Goal: Task Accomplishment & Management: Manage account settings

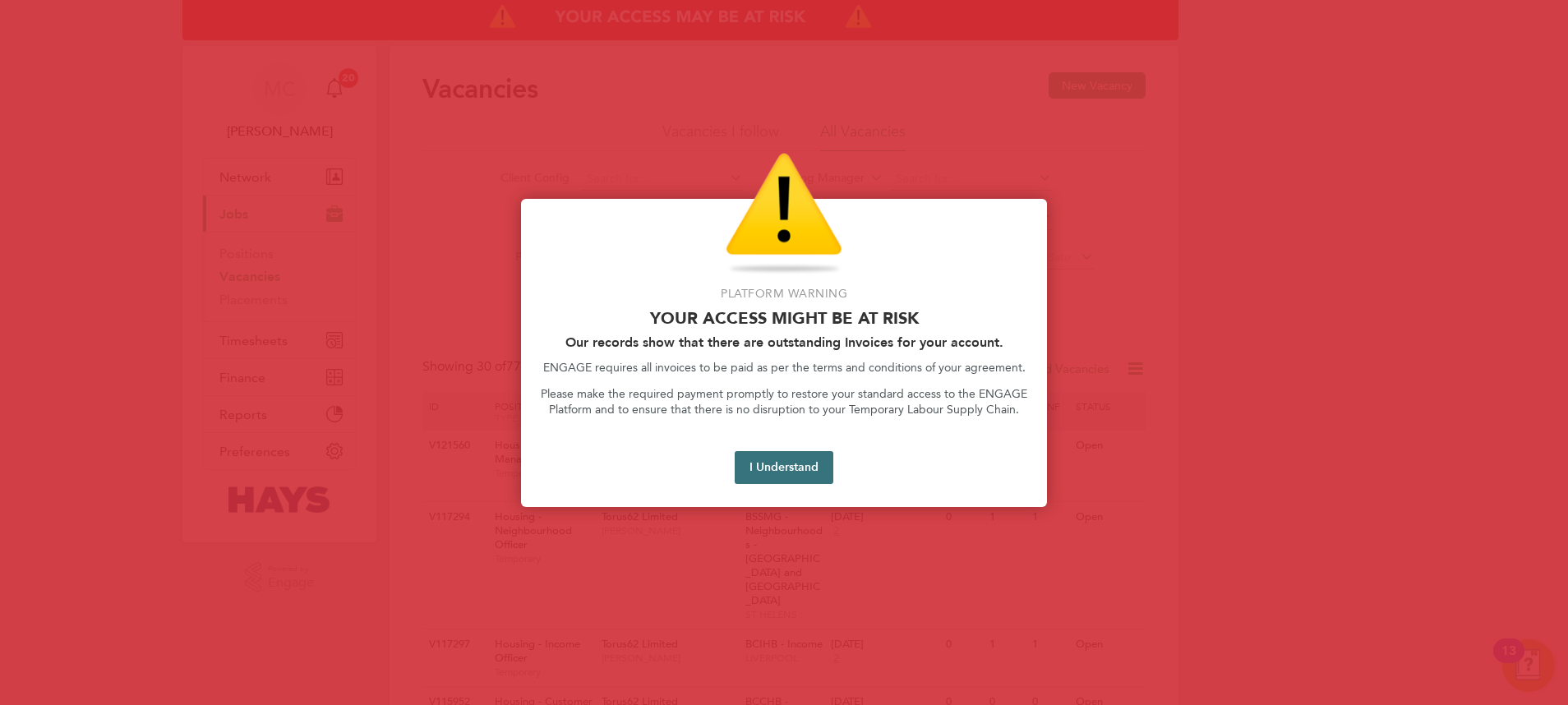
click at [814, 455] on button "I Understand" at bounding box center [784, 468] width 98 height 33
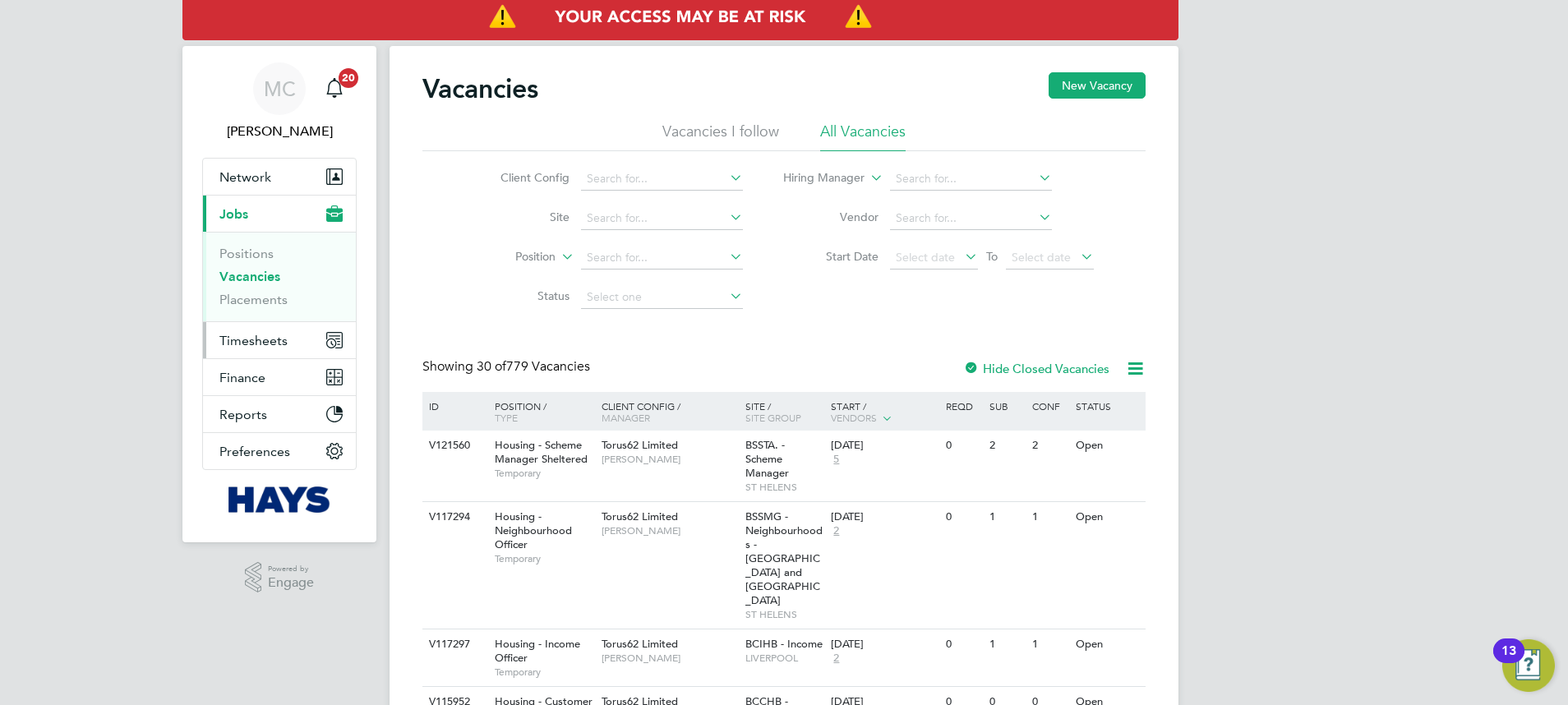
click at [263, 336] on span "Timesheets" at bounding box center [253, 341] width 69 height 16
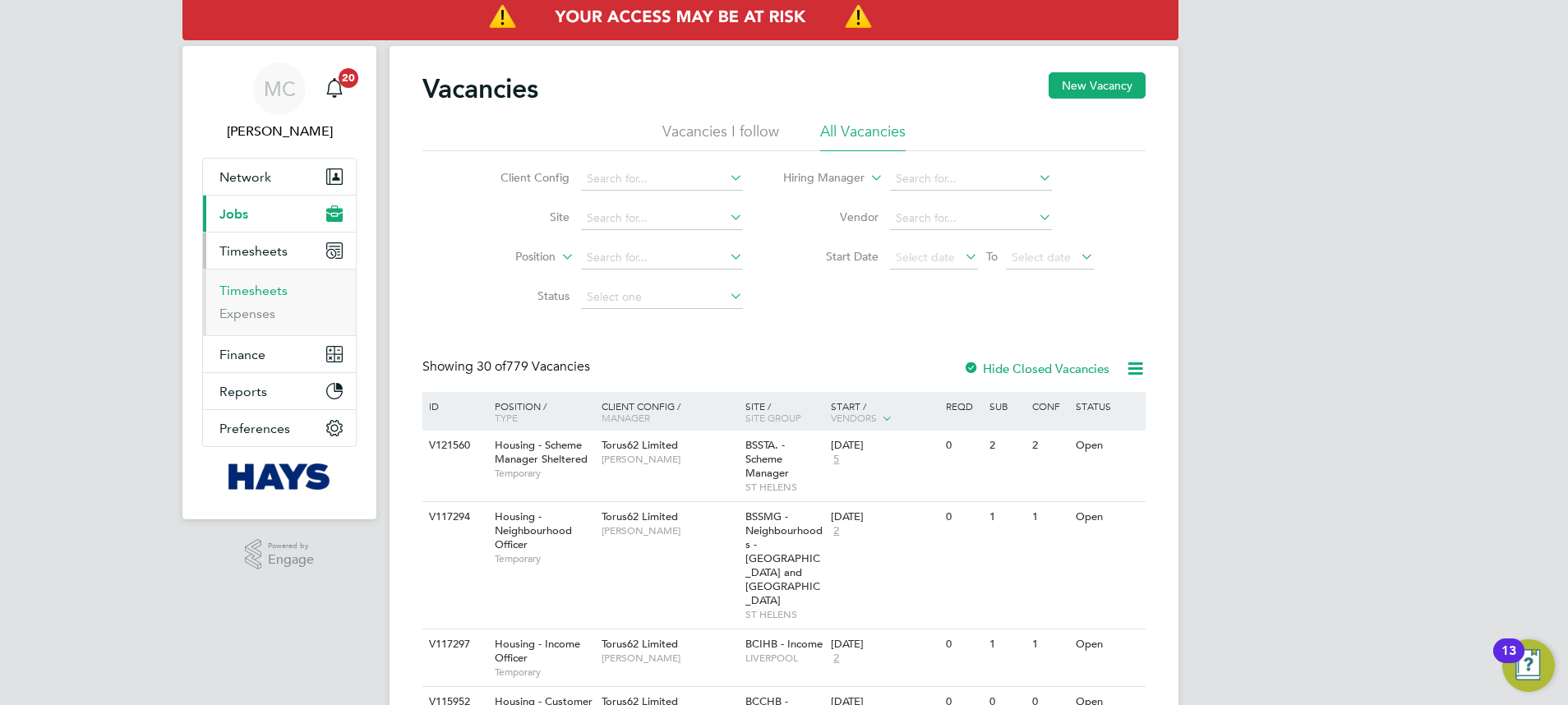
click at [262, 288] on link "Timesheets" at bounding box center [253, 290] width 69 height 16
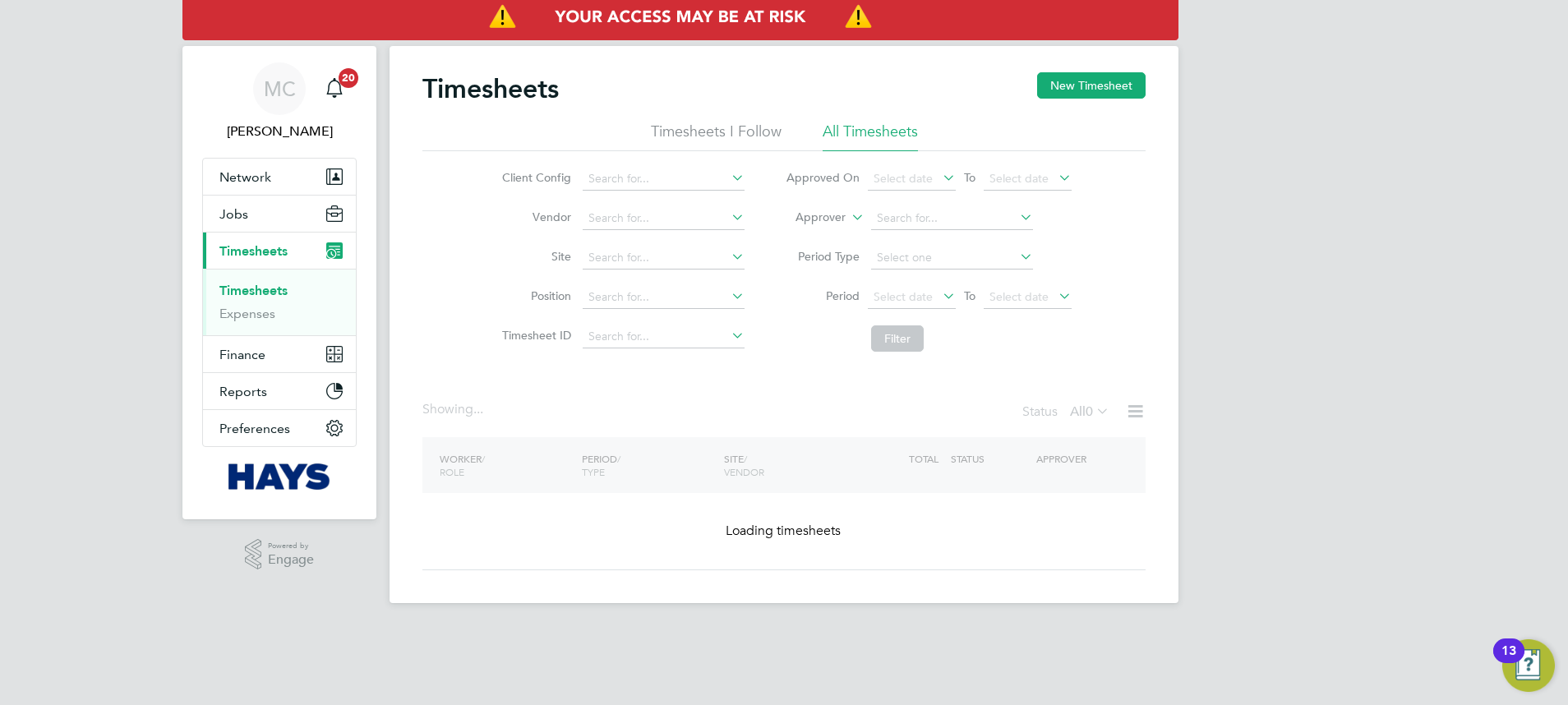
click at [848, 217] on icon at bounding box center [848, 213] width 0 height 15
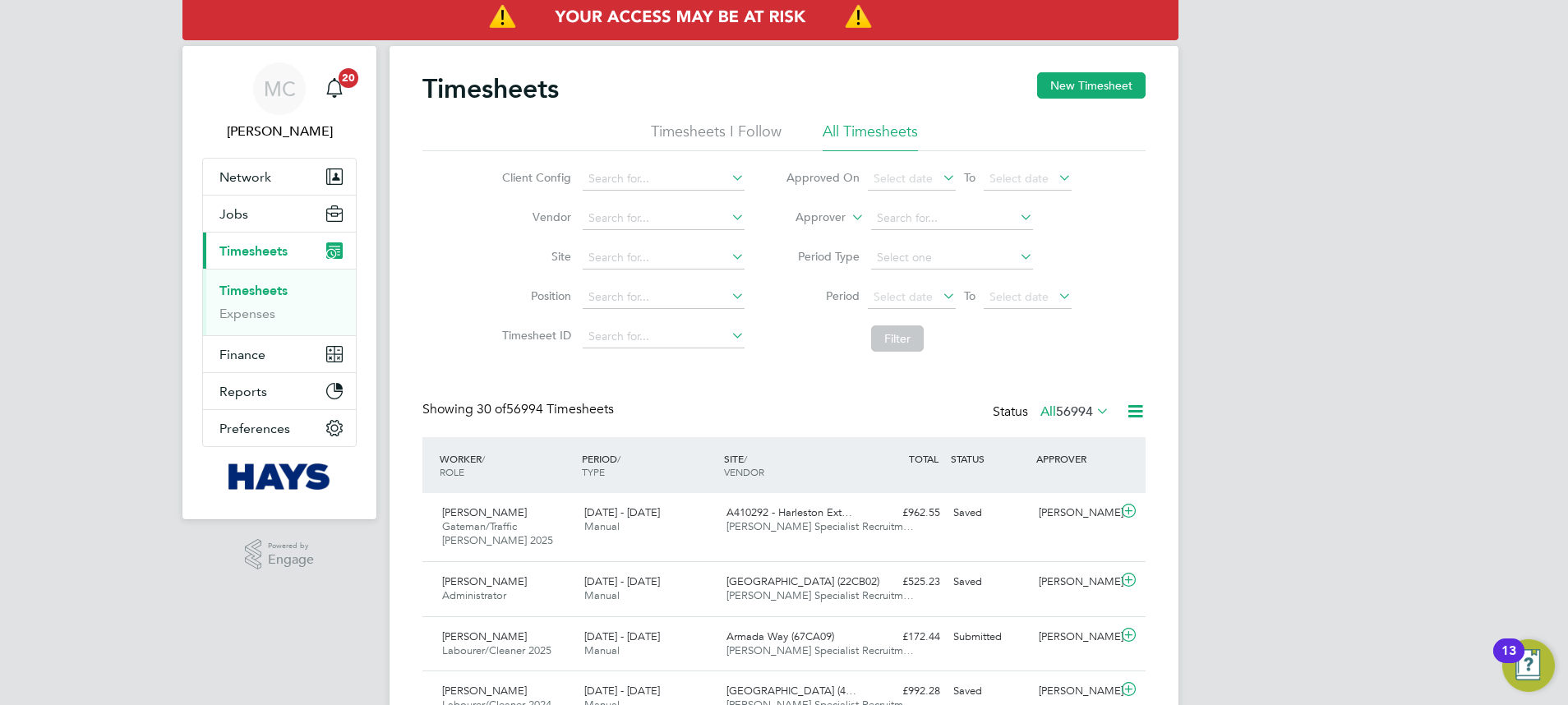
click at [837, 218] on label "Approver" at bounding box center [808, 218] width 74 height 17
click at [848, 219] on icon at bounding box center [848, 213] width 0 height 15
click at [796, 228] on li "Worker" at bounding box center [805, 236] width 81 height 21
click at [927, 219] on input at bounding box center [952, 219] width 162 height 23
click at [948, 230] on li "Steven Cl itheroe" at bounding box center [951, 241] width 164 height 22
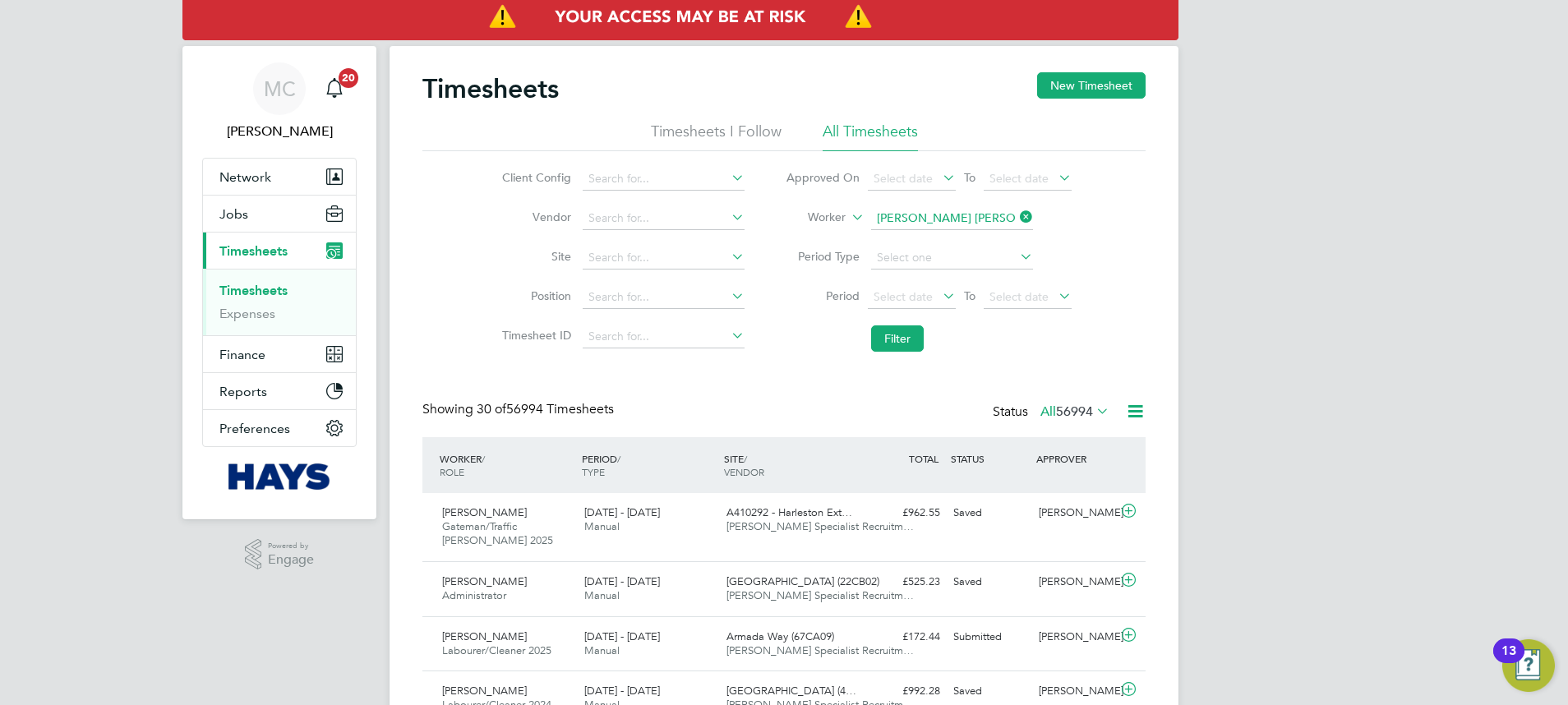
type input "Steven Clitheroe"
click at [963, 217] on input at bounding box center [952, 219] width 162 height 23
click at [974, 233] on li "Ste ve Clea rs" at bounding box center [951, 241] width 164 height 22
type input "Steve Clears"
click at [891, 331] on button "Filter" at bounding box center [898, 339] width 53 height 26
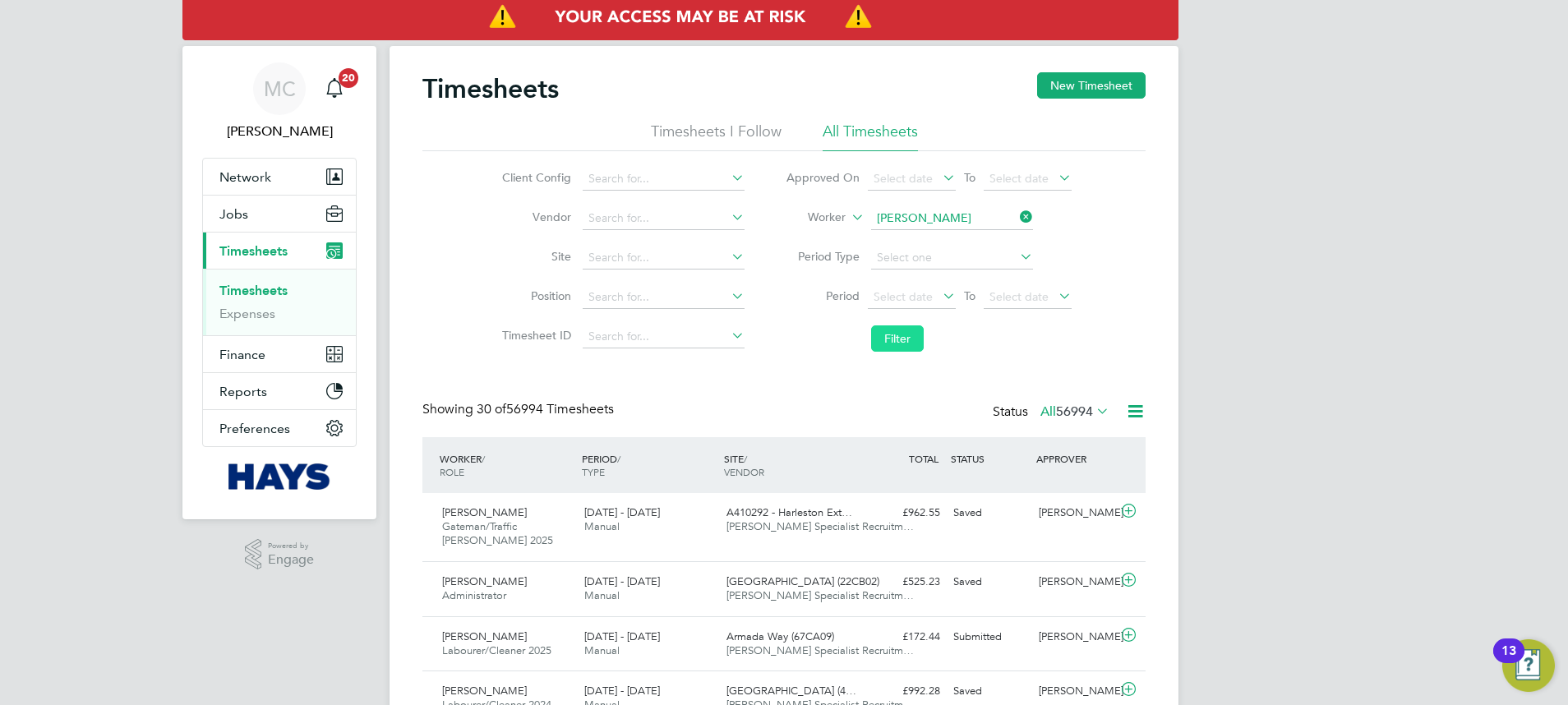
click at [891, 331] on button "Filter" at bounding box center [898, 339] width 53 height 26
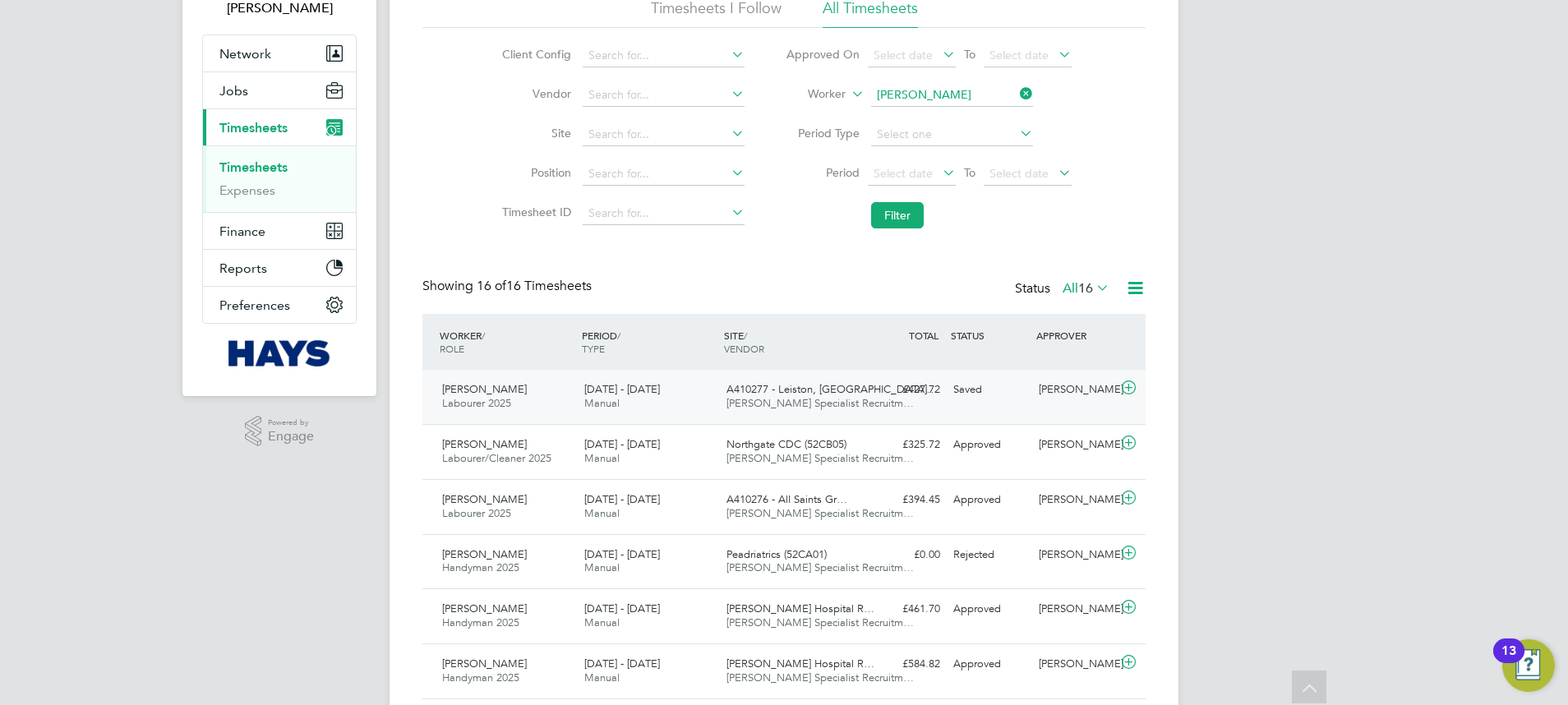
click at [824, 394] on span "A410277 - Leiston, St M…" at bounding box center [832, 388] width 212 height 14
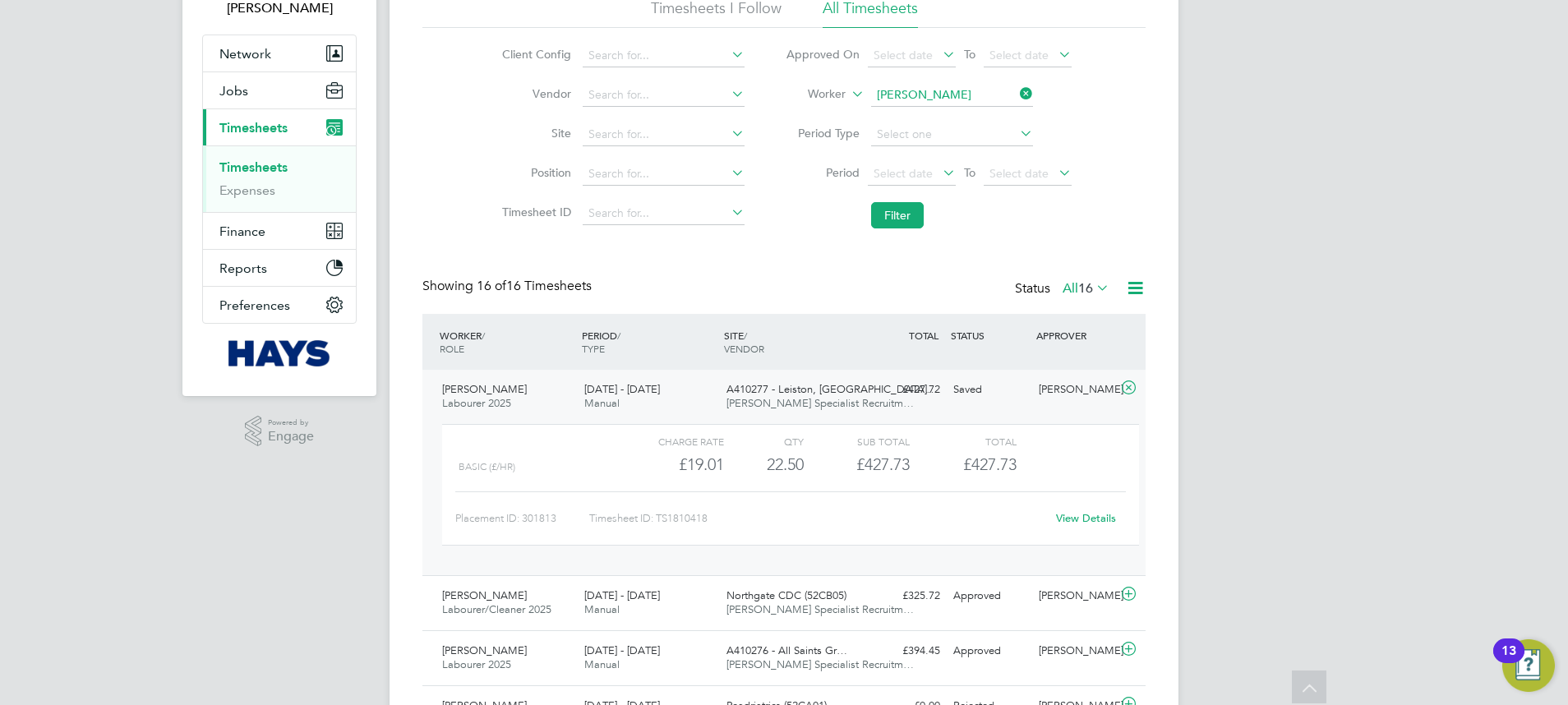
click at [1061, 519] on link "View Details" at bounding box center [1086, 517] width 60 height 14
click at [248, 84] on button "Jobs" at bounding box center [279, 91] width 153 height 36
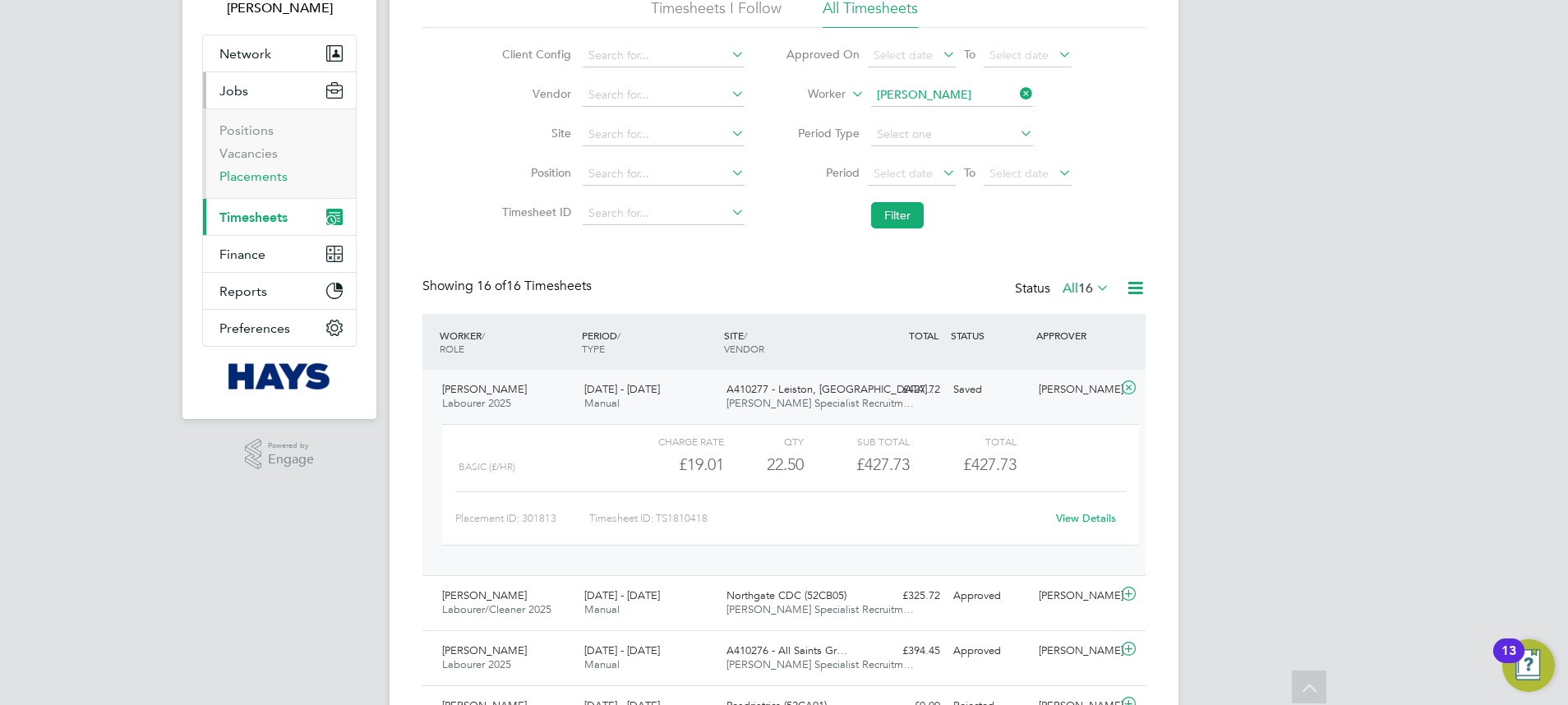
click at [262, 174] on link "Placements" at bounding box center [253, 176] width 69 height 16
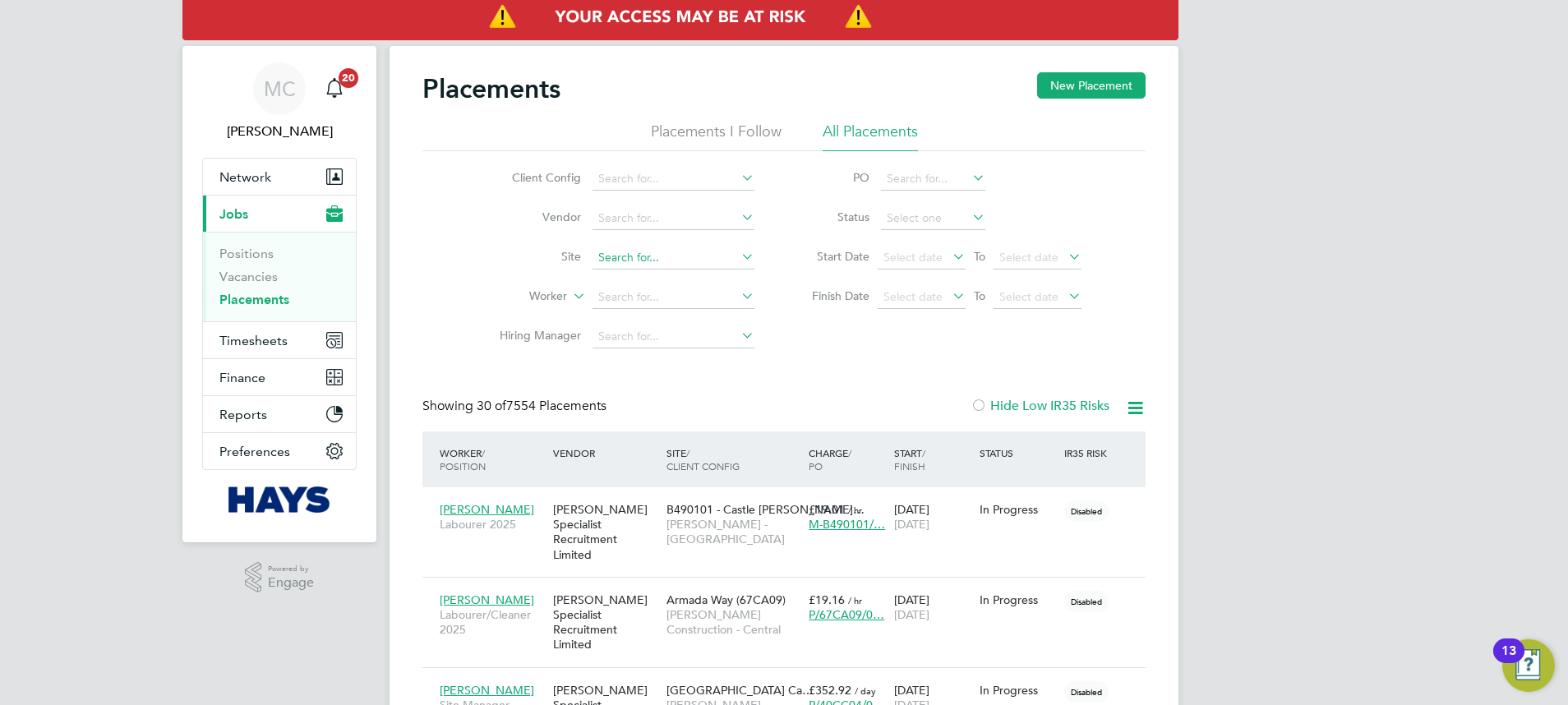
scroll to position [62, 143]
click at [614, 294] on input at bounding box center [674, 298] width 162 height 23
click at [697, 322] on b "Cod" at bounding box center [708, 320] width 23 height 14
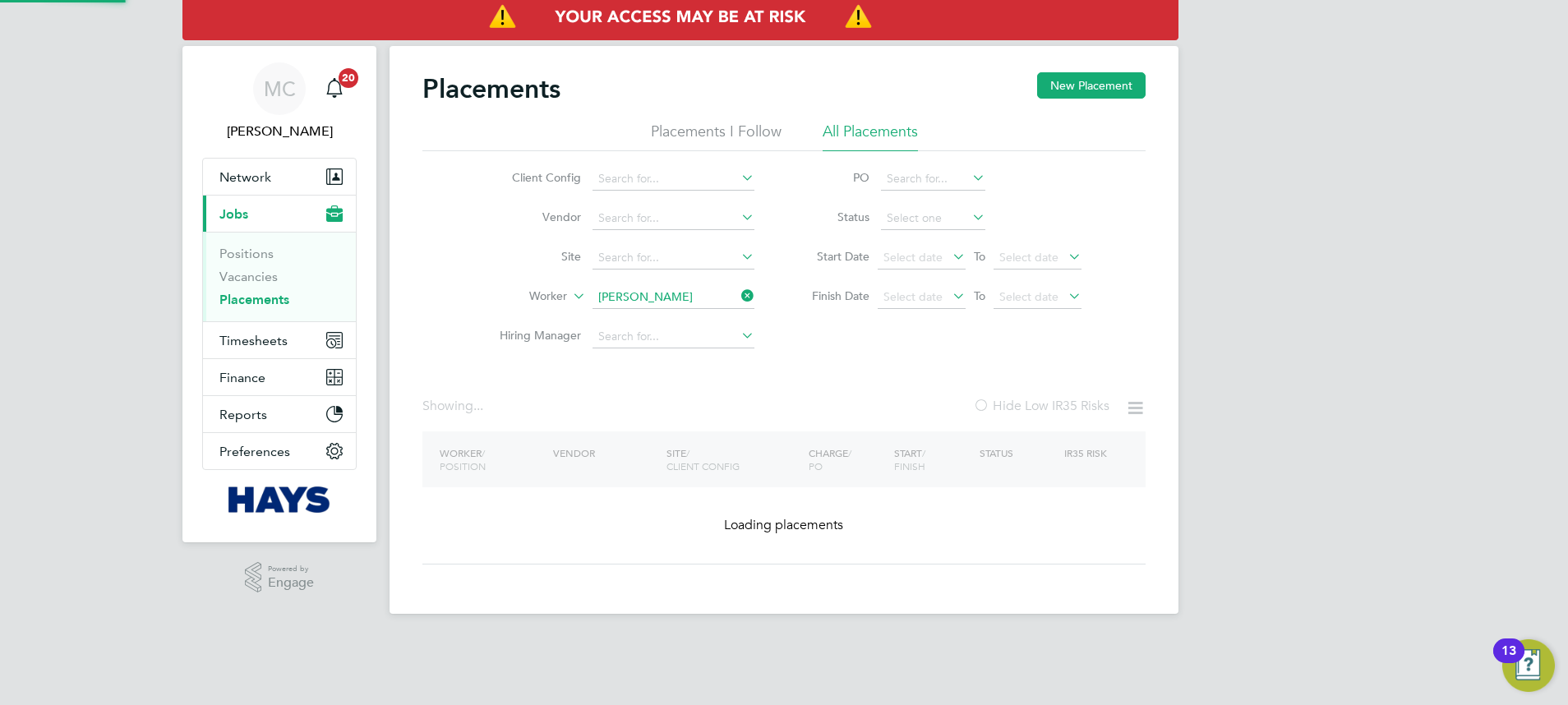
type input "Keith Codling"
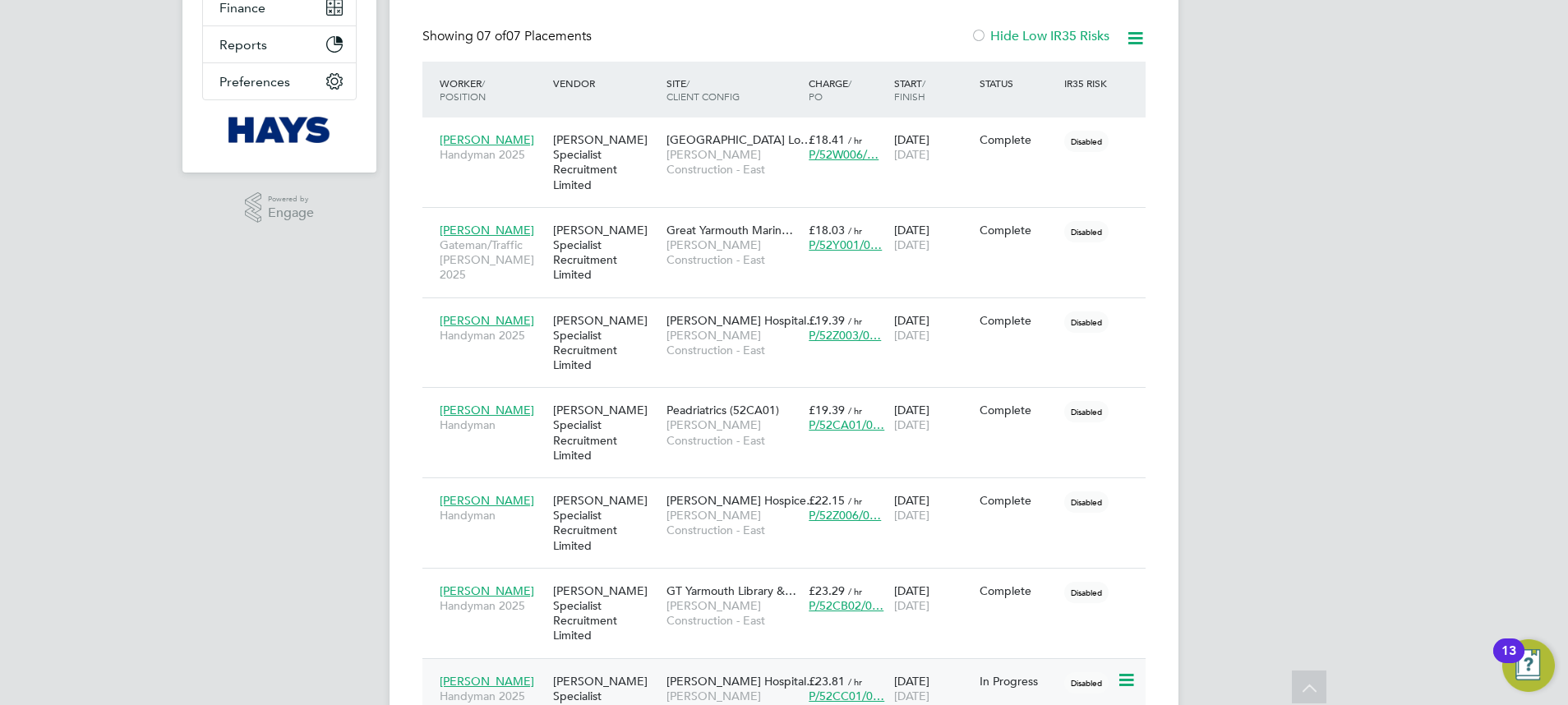
click at [971, 665] on div "11 Jun 2025 01 Oct 2025" at bounding box center [932, 688] width 85 height 46
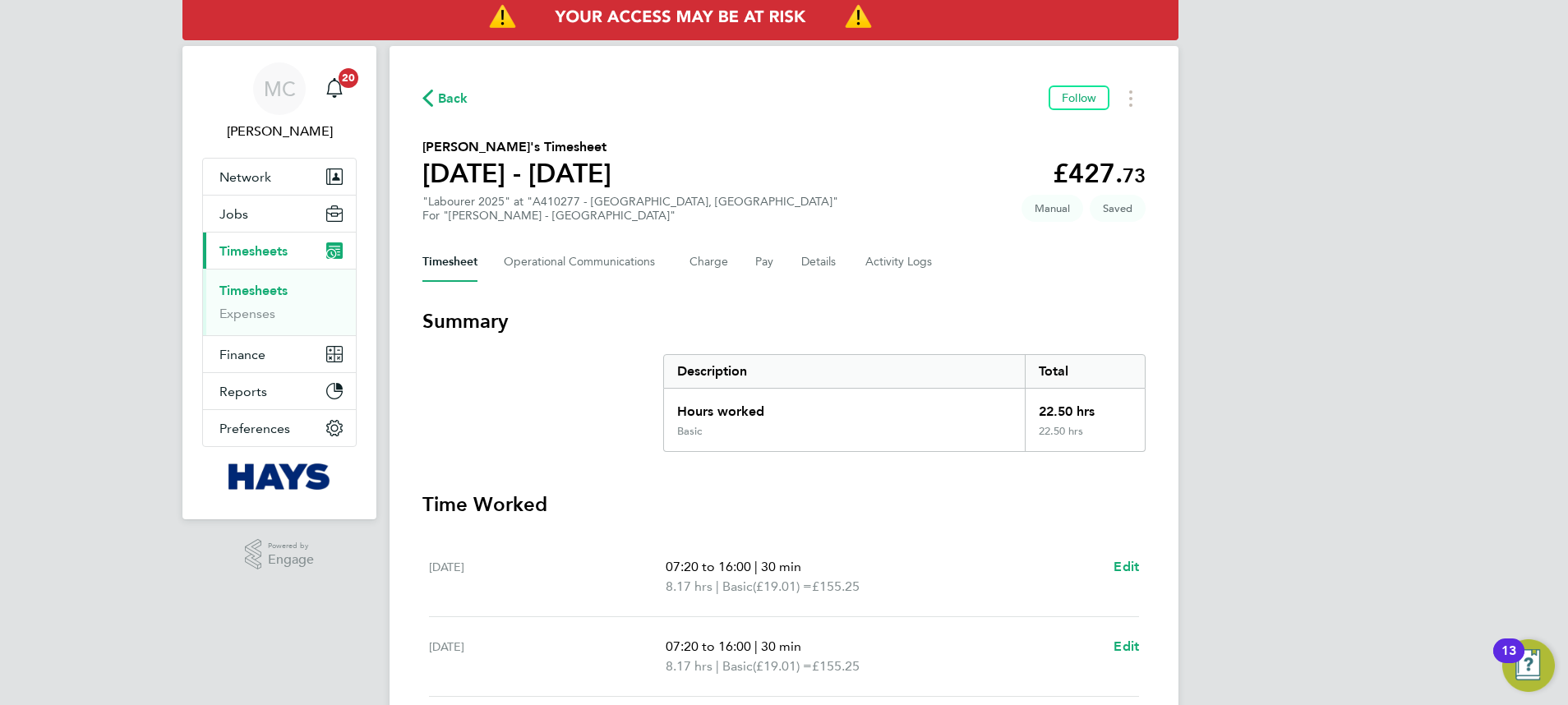
scroll to position [246, 0]
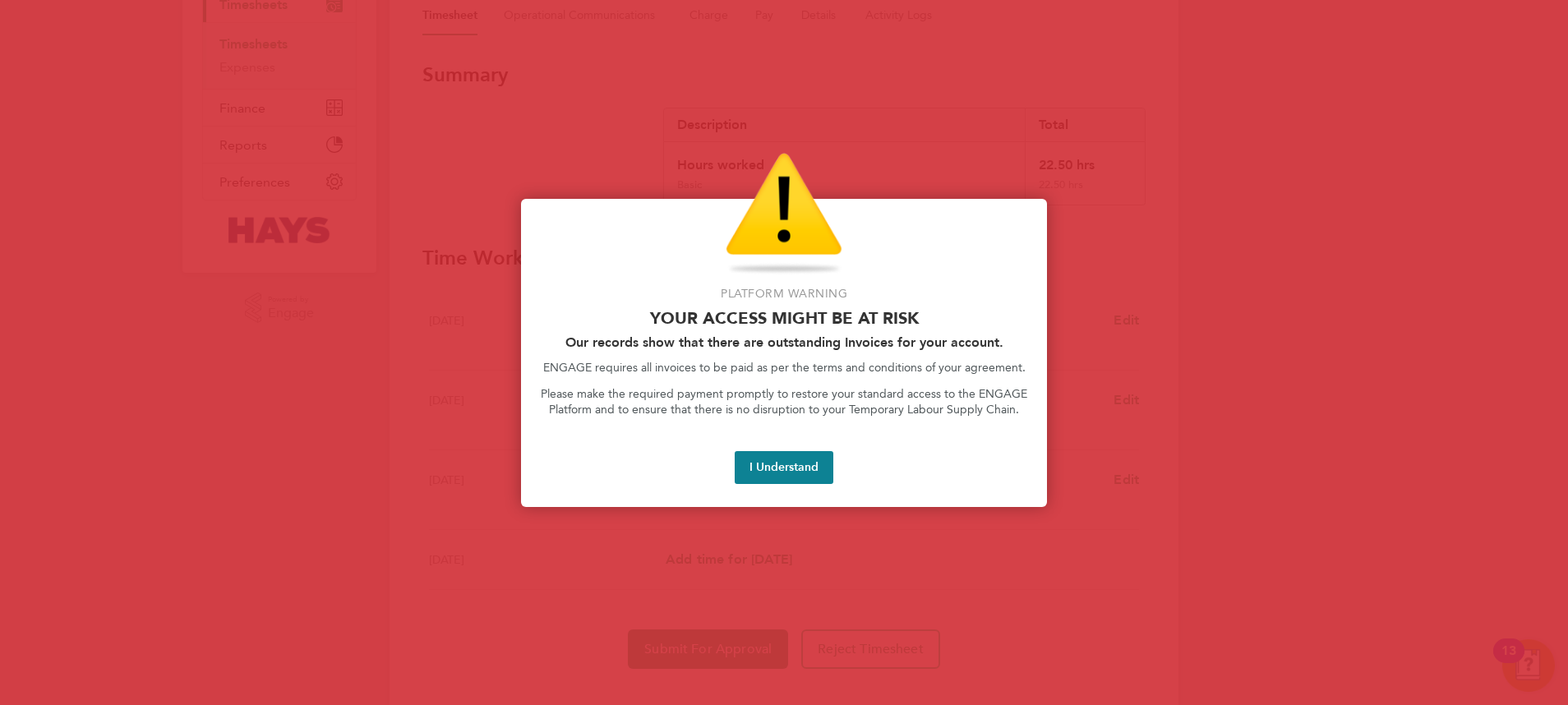
click at [777, 460] on button "I Understand" at bounding box center [784, 468] width 98 height 33
click at [813, 455] on button "I Understand" at bounding box center [784, 468] width 98 height 33
click at [782, 468] on button "I Understand" at bounding box center [784, 468] width 98 height 33
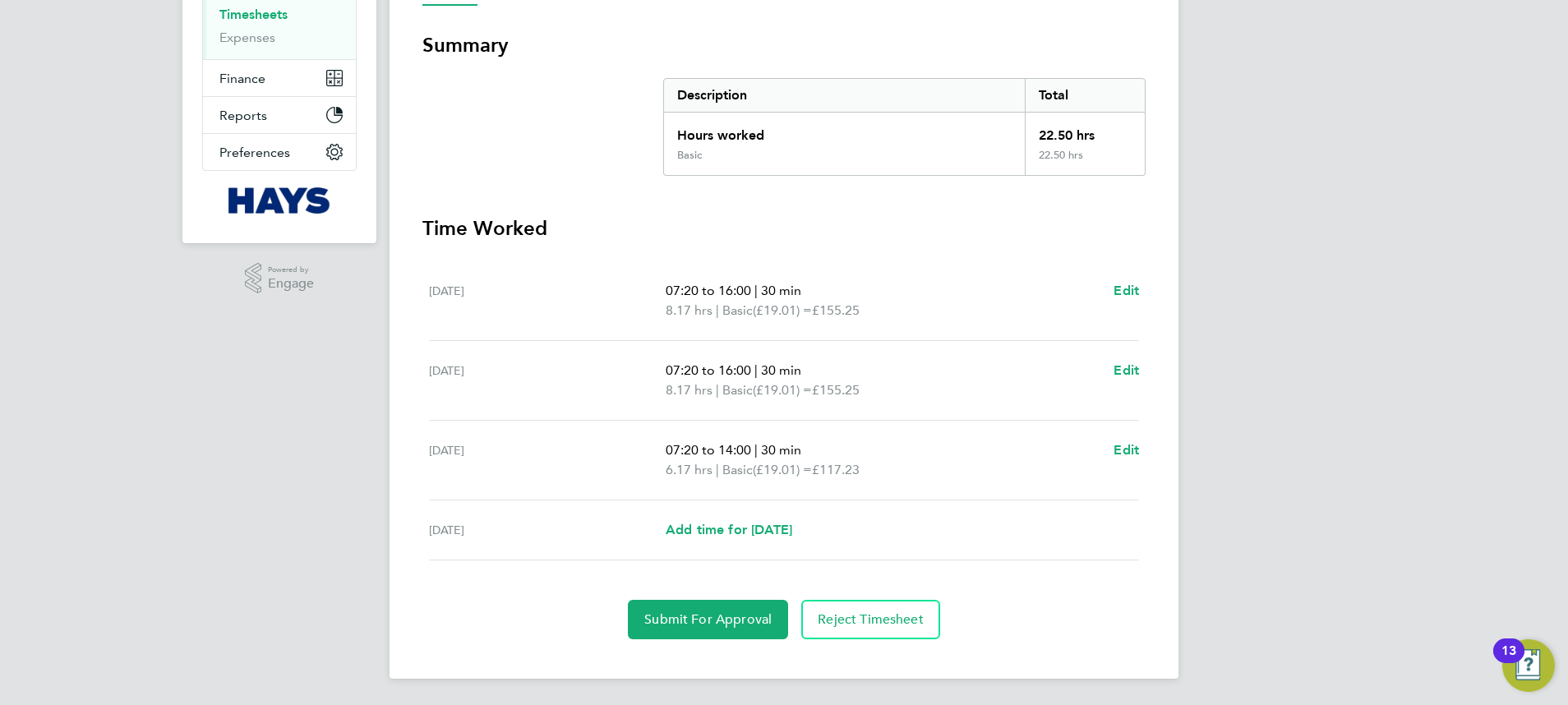
scroll to position [0, 0]
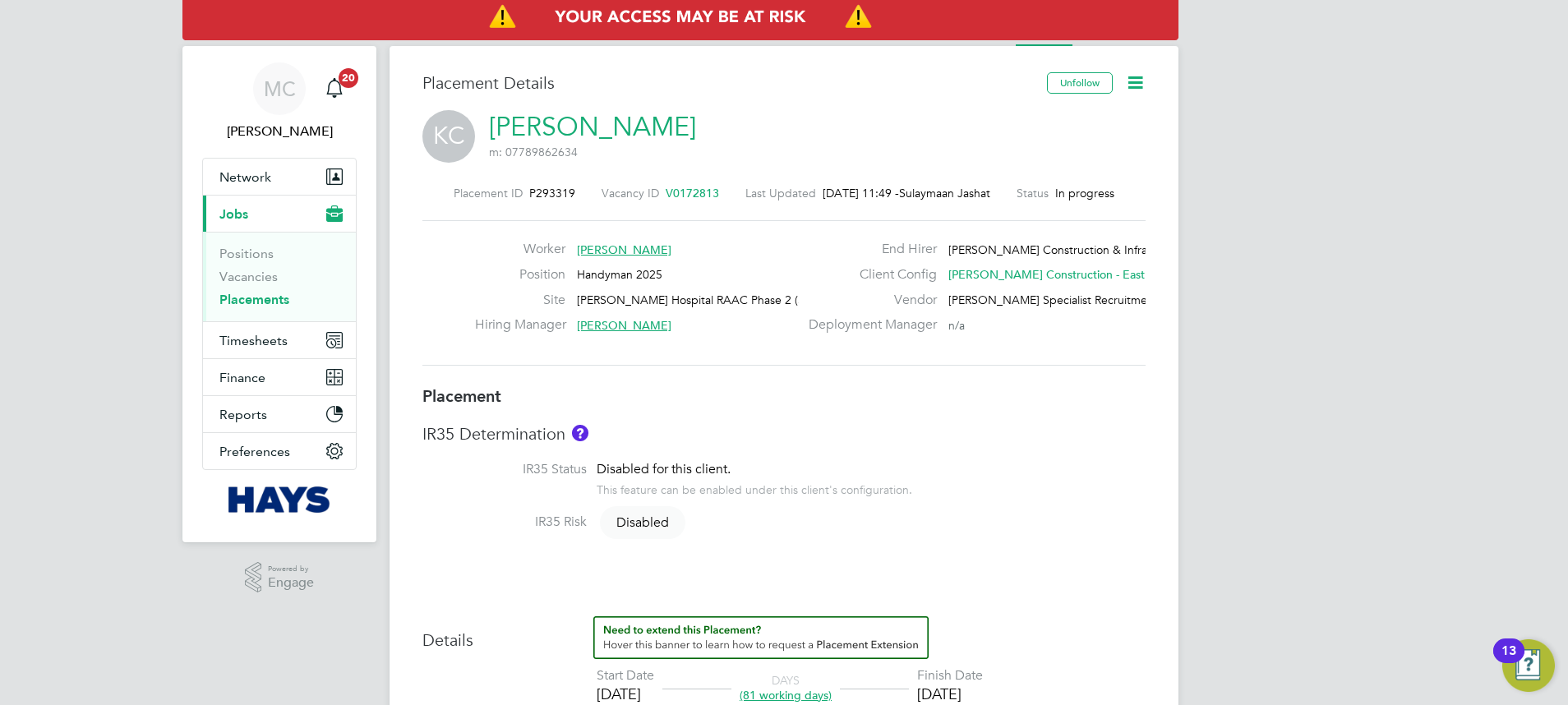
click at [1144, 77] on icon at bounding box center [1135, 83] width 21 height 21
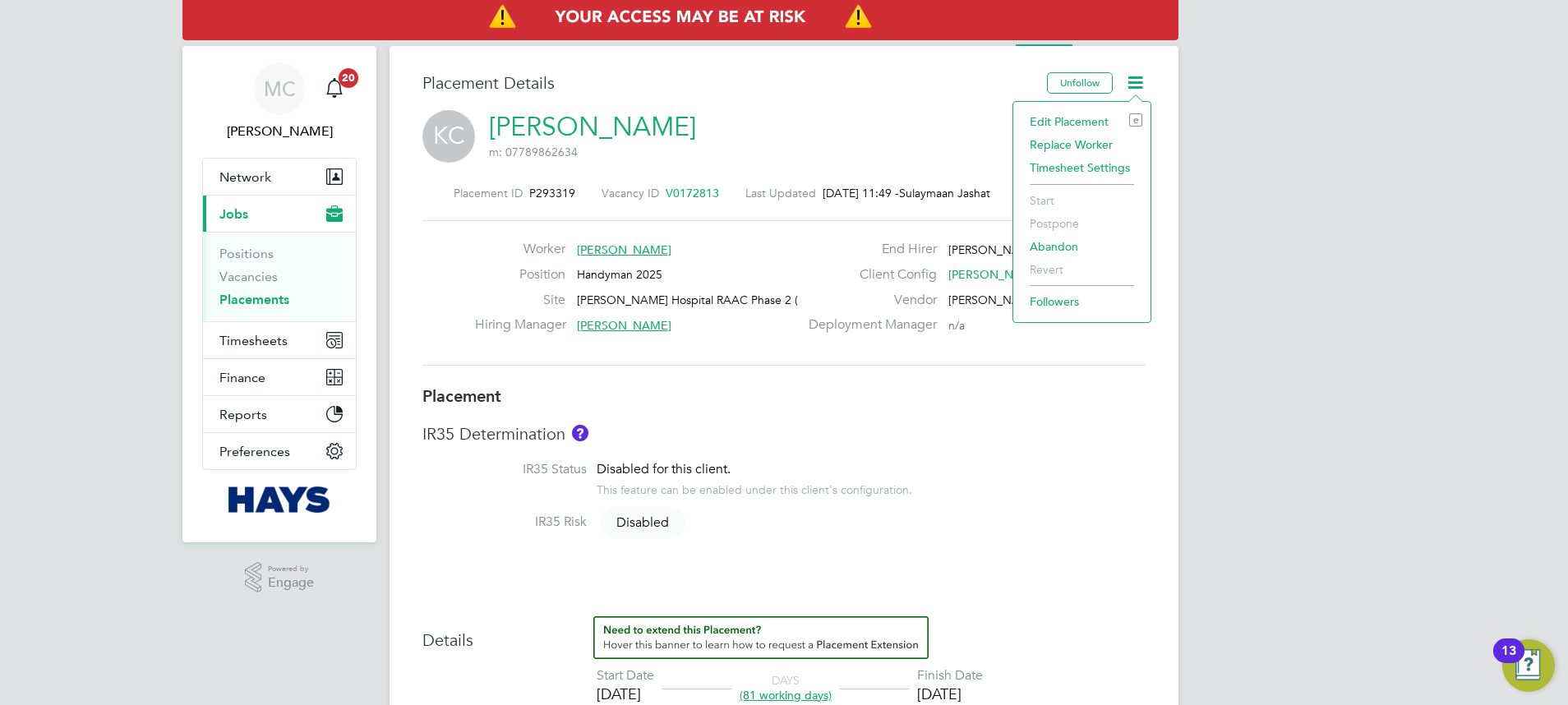
click at [1050, 117] on li "Edit Placement e" at bounding box center [1082, 121] width 121 height 23
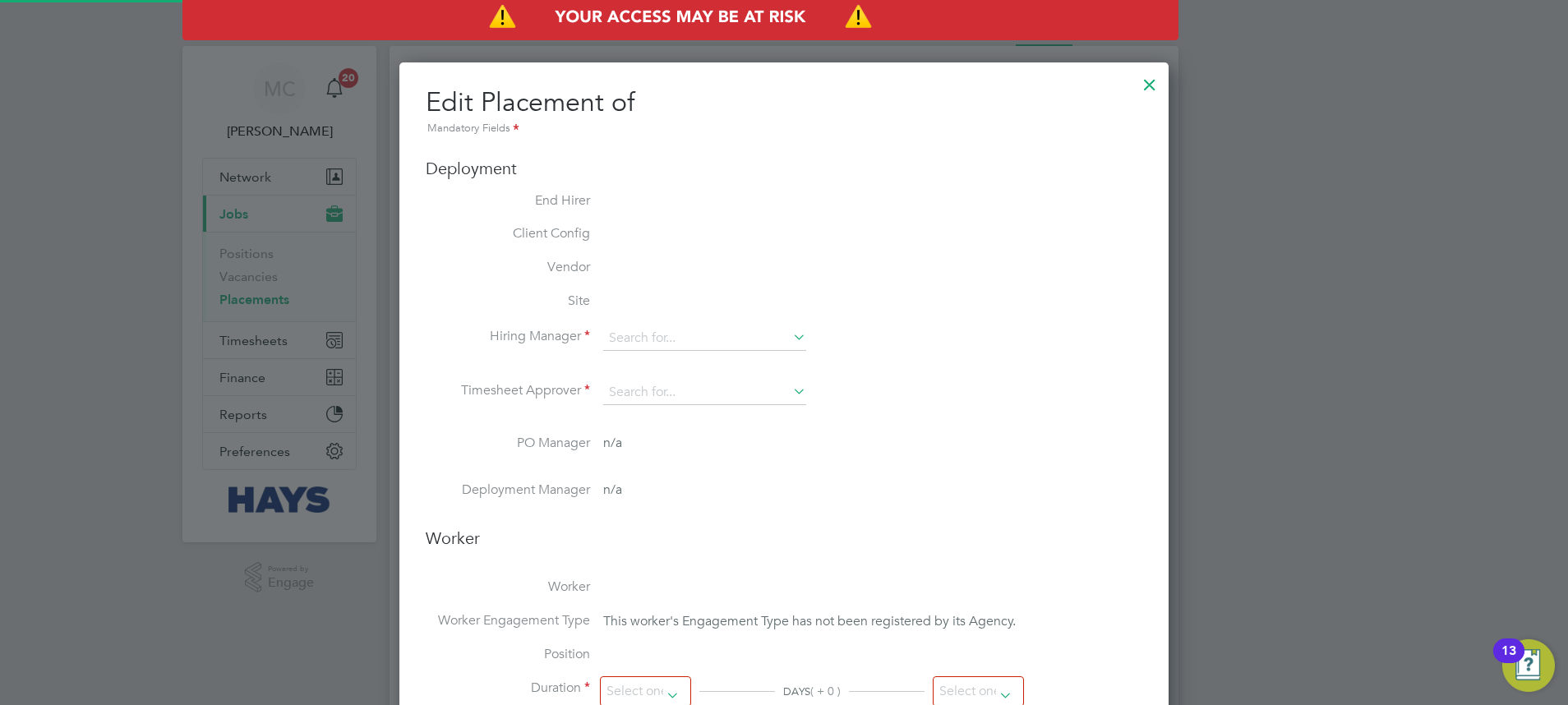
type input "Tom Wilson"
type input "Mark Alexander"
type input "11 Jun 2025"
type input "01 Oct 2025"
type input "08:00"
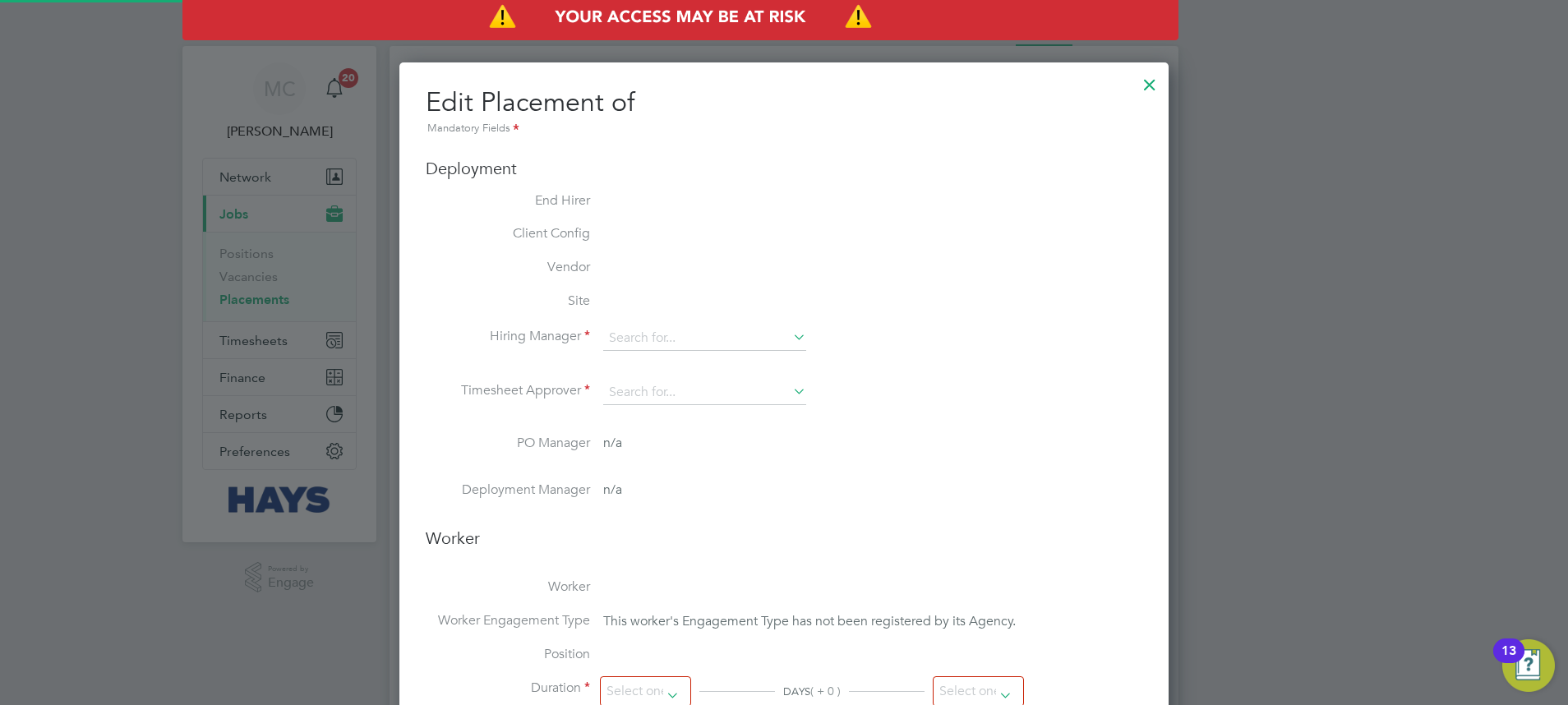
type input "18:00"
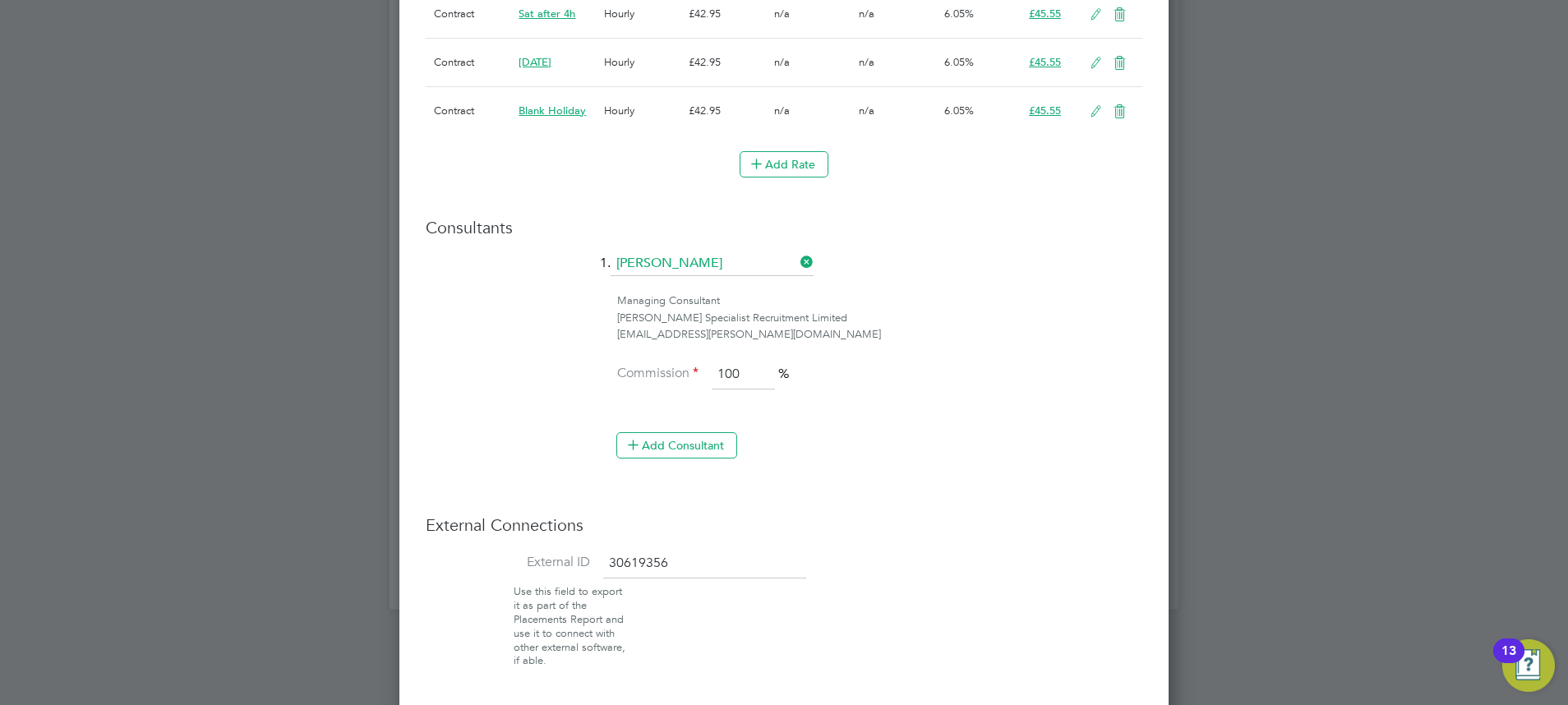
click at [693, 564] on input "30619356" at bounding box center [705, 564] width 203 height 30
type input "3"
paste input "30644483"
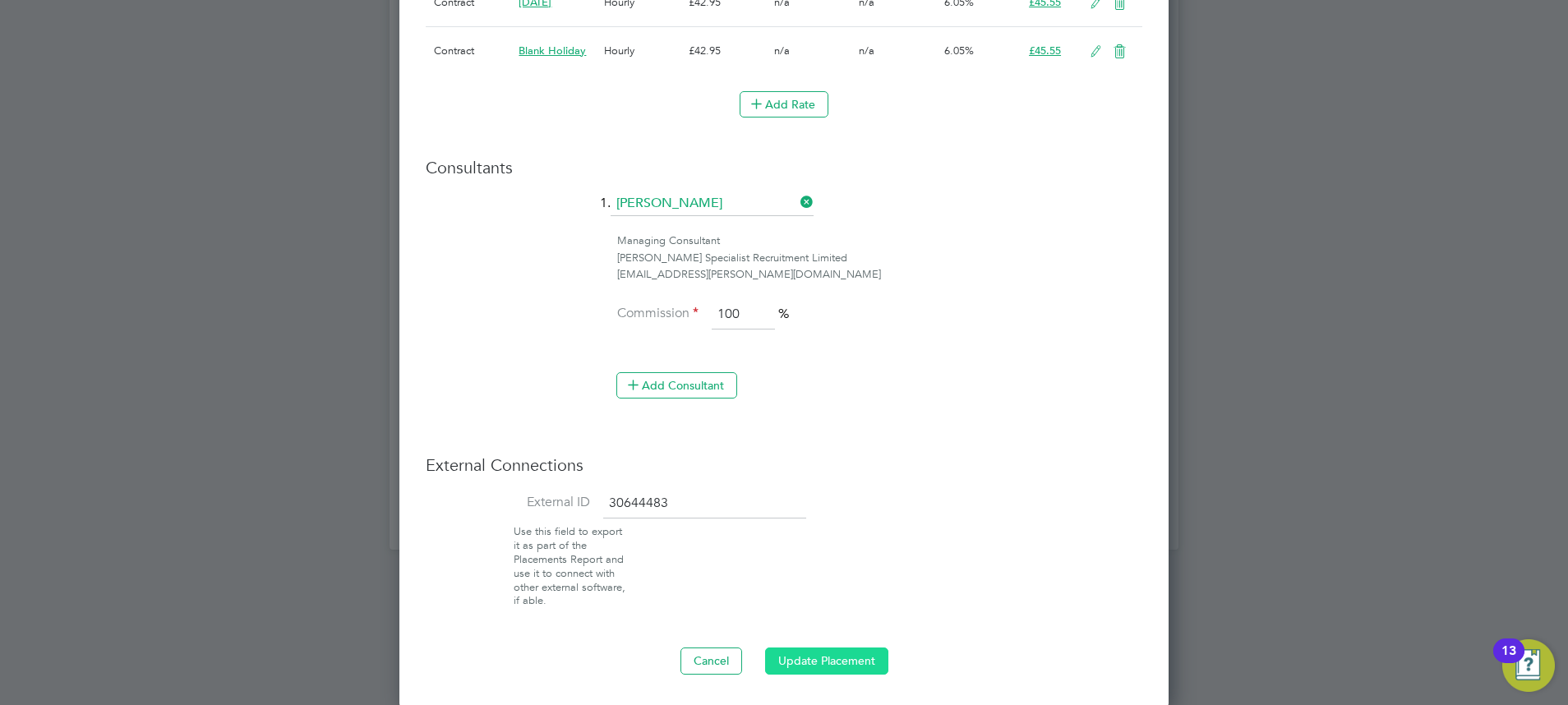
type input "30644483"
click at [835, 648] on button "Update Placement" at bounding box center [827, 661] width 123 height 26
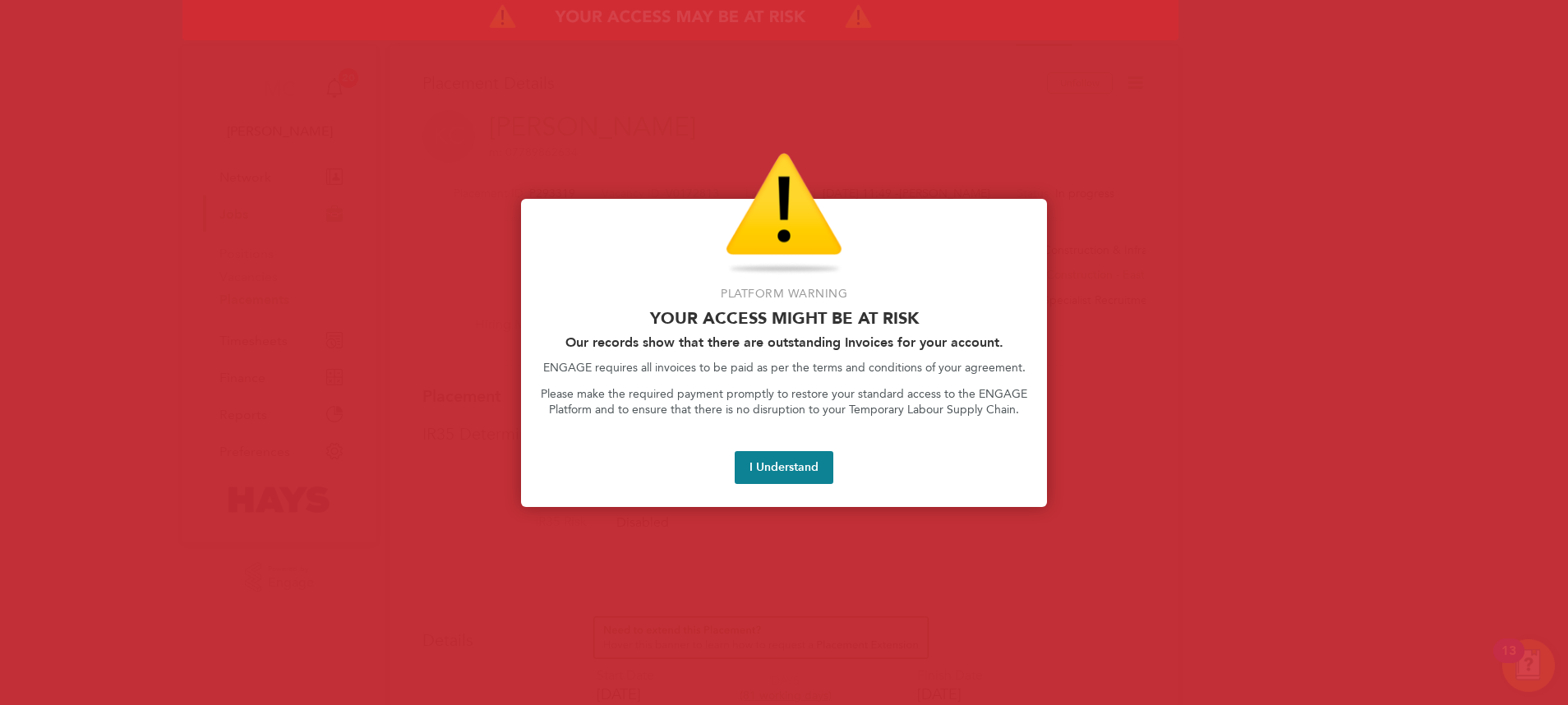
click at [777, 469] on button "I Understand" at bounding box center [784, 468] width 98 height 33
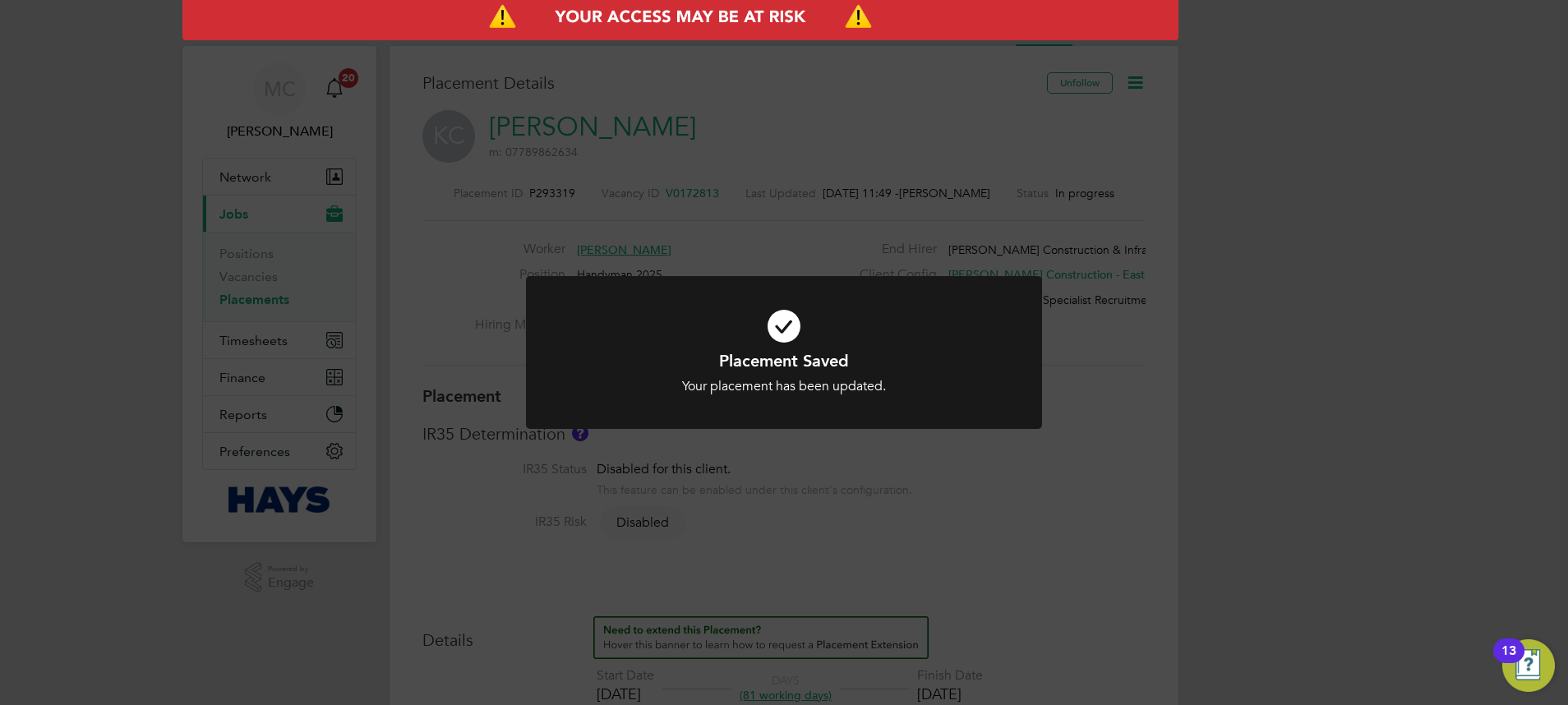
click at [770, 282] on div at bounding box center [784, 353] width 516 height 154
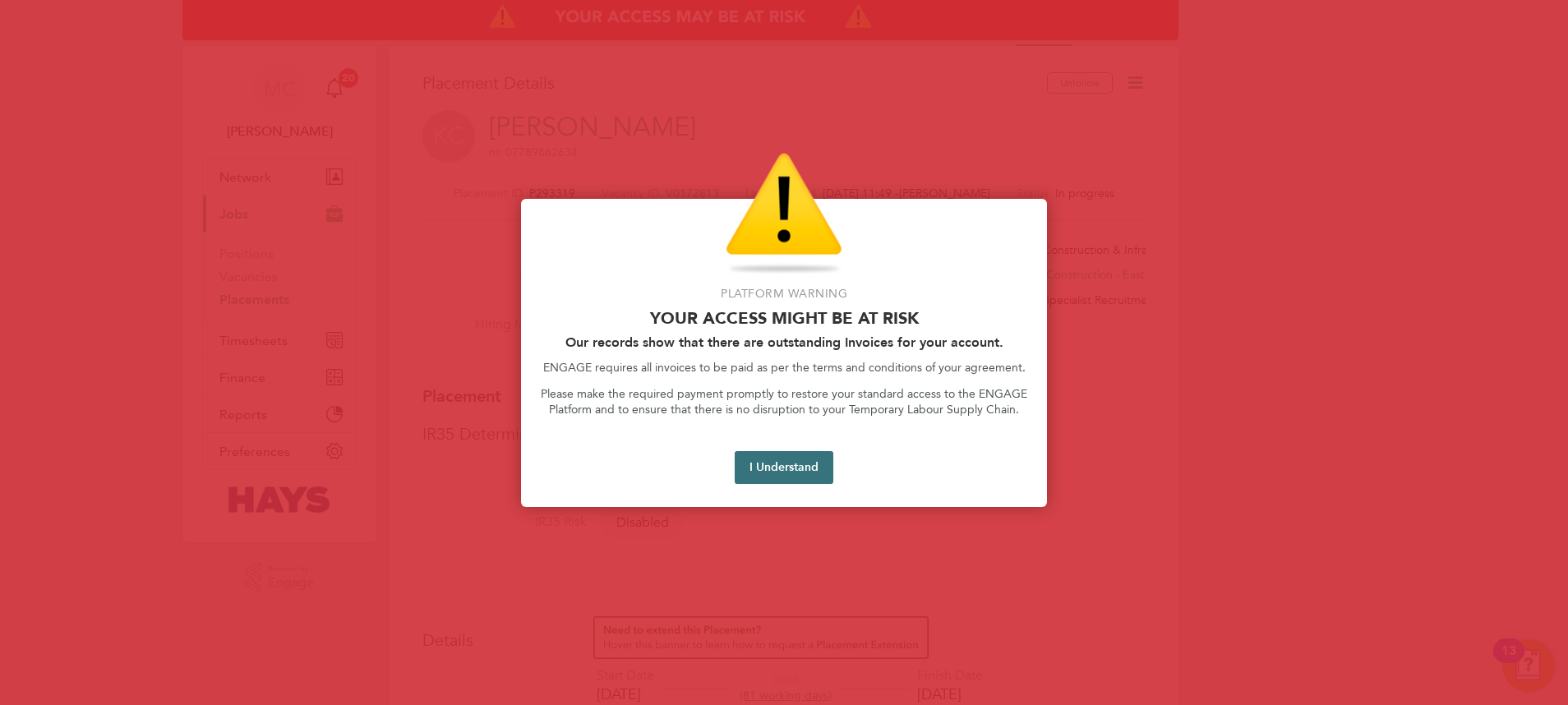
click at [756, 474] on button "I Understand" at bounding box center [784, 468] width 98 height 33
